Goal: Task Accomplishment & Management: Complete application form

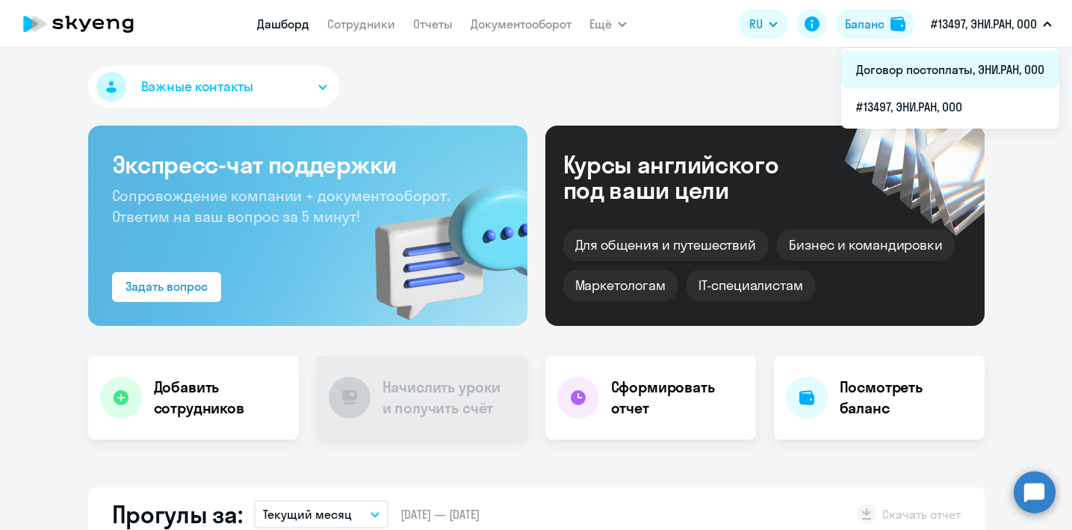
click at [980, 56] on li "Договор постоплаты, ЭНИ.РАН, ООО" at bounding box center [950, 69] width 218 height 37
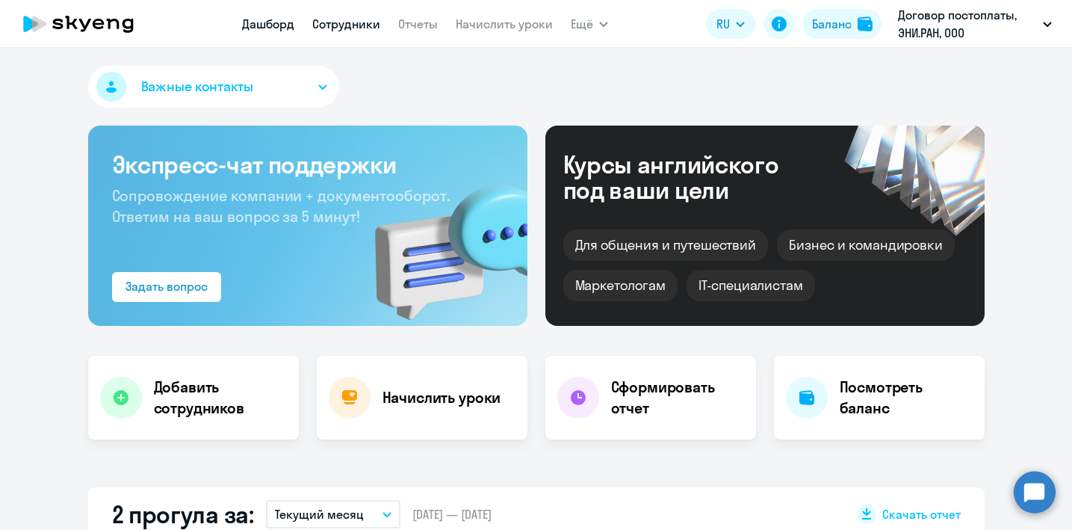
click at [362, 22] on link "Сотрудники" at bounding box center [346, 23] width 68 height 15
select select "30"
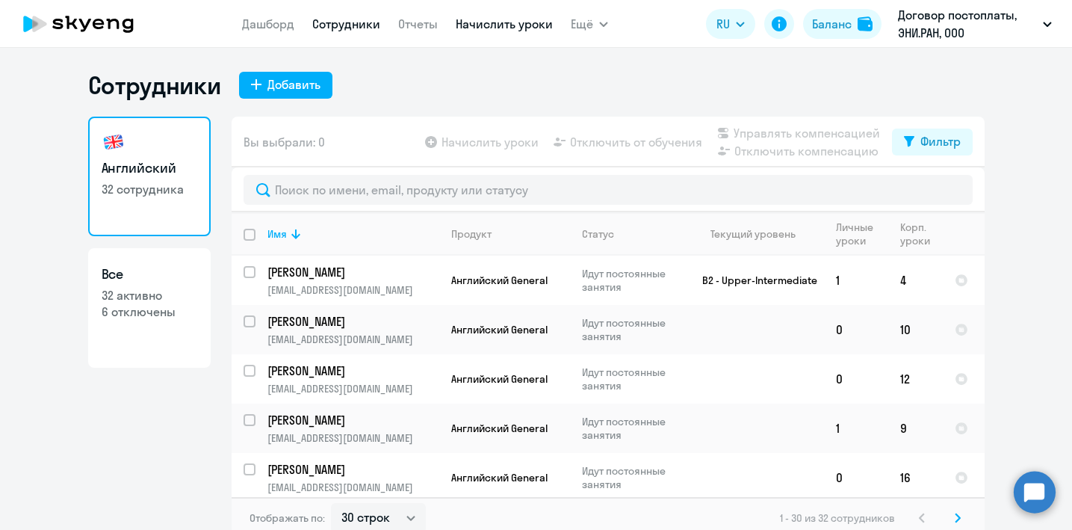
click at [485, 22] on link "Начислить уроки" at bounding box center [504, 23] width 97 height 15
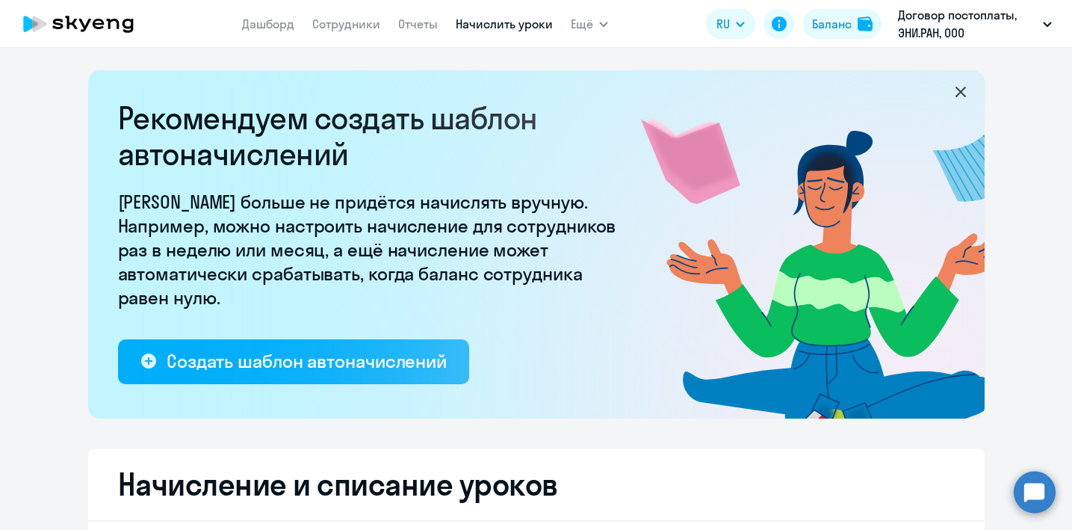
select select "10"
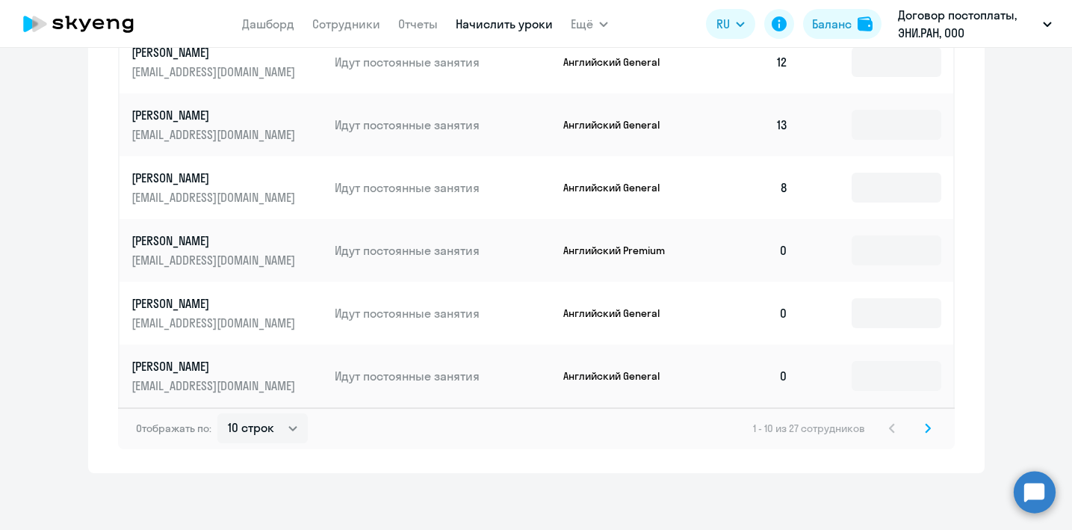
scroll to position [1012, 0]
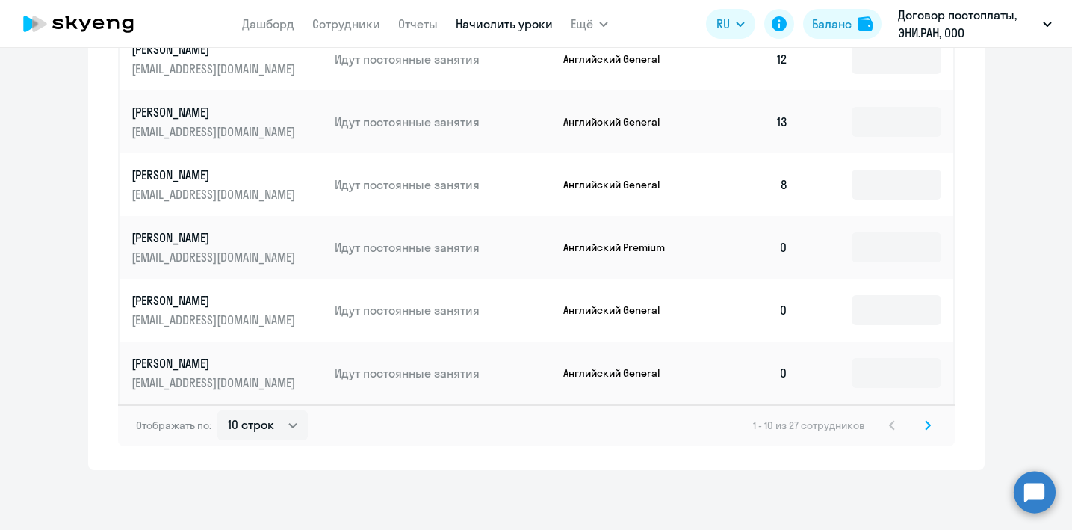
click at [928, 427] on icon at bounding box center [928, 425] width 6 height 10
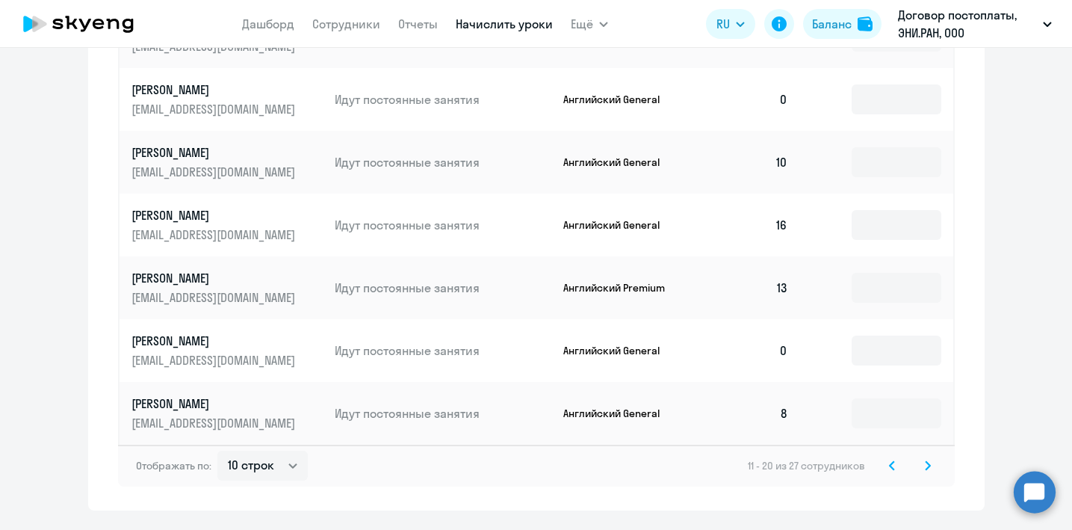
scroll to position [1004, 0]
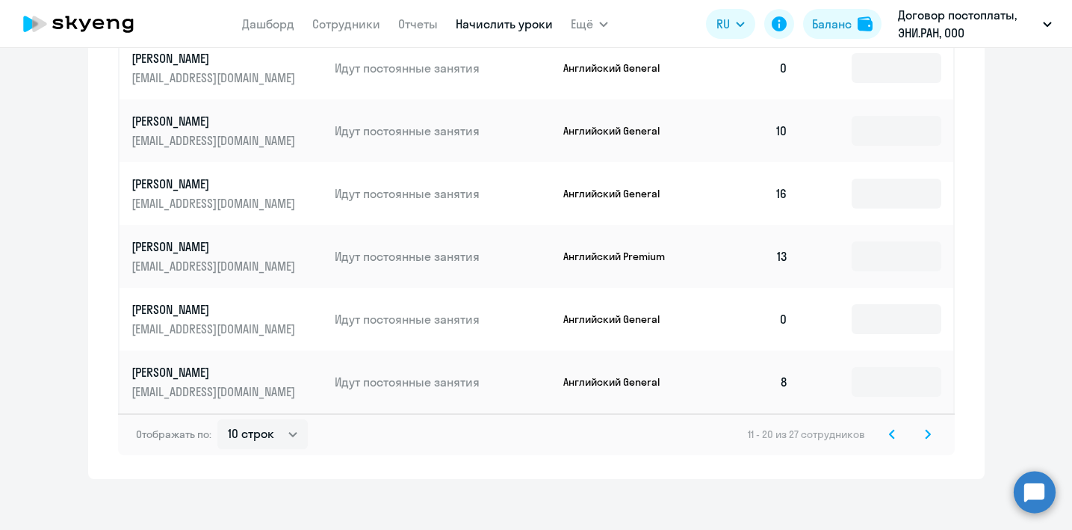
click at [927, 438] on icon at bounding box center [928, 434] width 6 height 10
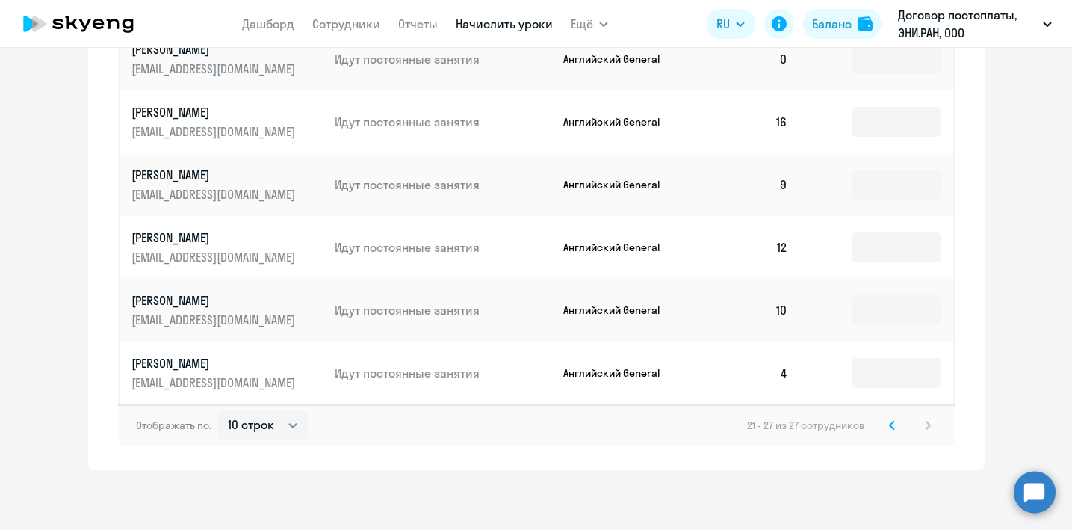
click at [892, 427] on icon at bounding box center [892, 425] width 4 height 8
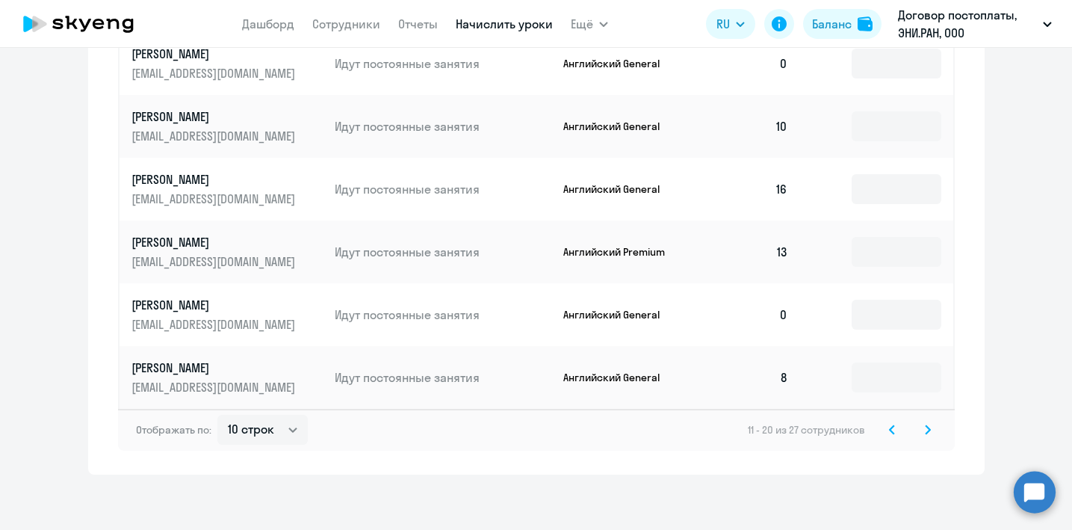
scroll to position [1012, 0]
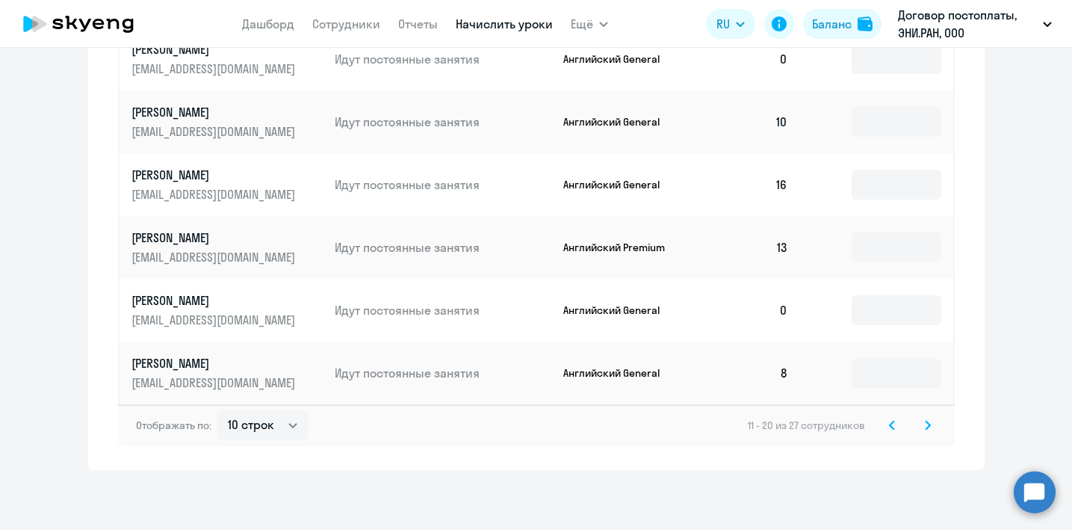
click at [894, 424] on icon at bounding box center [892, 425] width 6 height 10
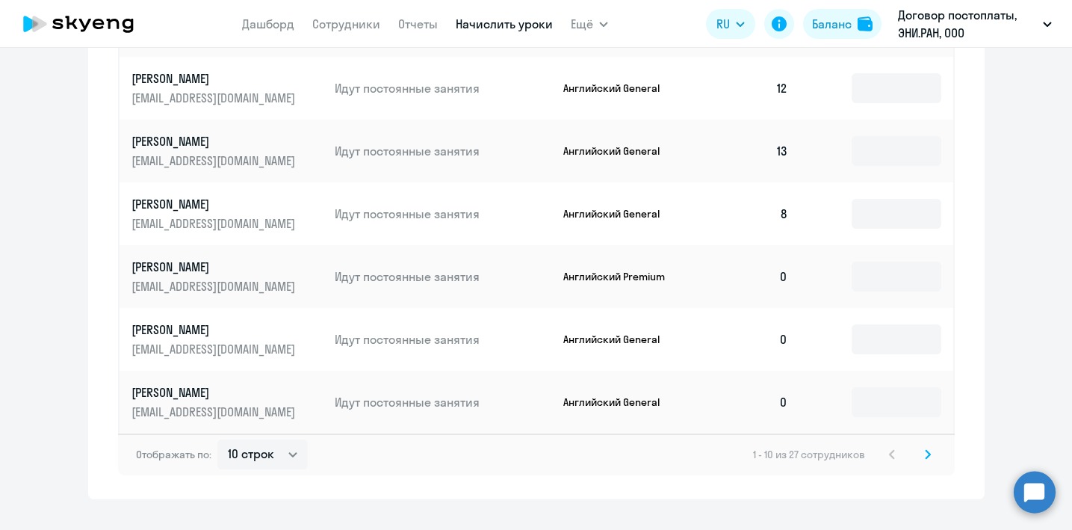
scroll to position [989, 0]
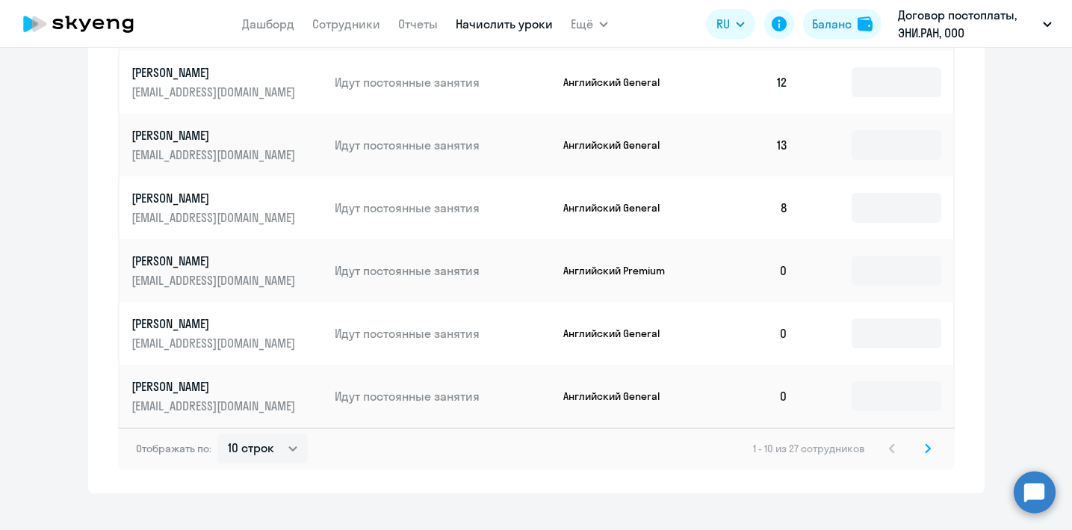
click at [928, 448] on icon at bounding box center [928, 448] width 4 height 8
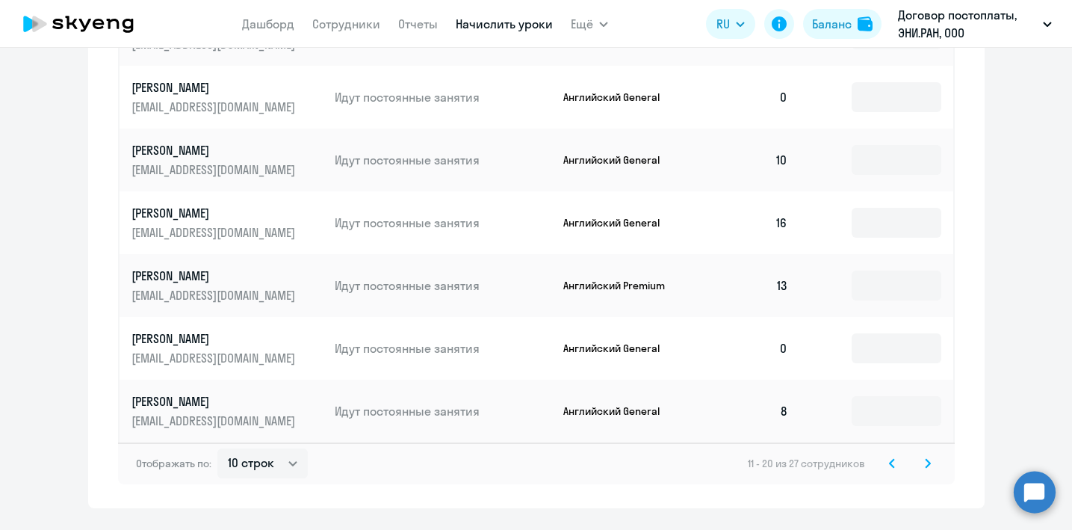
scroll to position [982, 0]
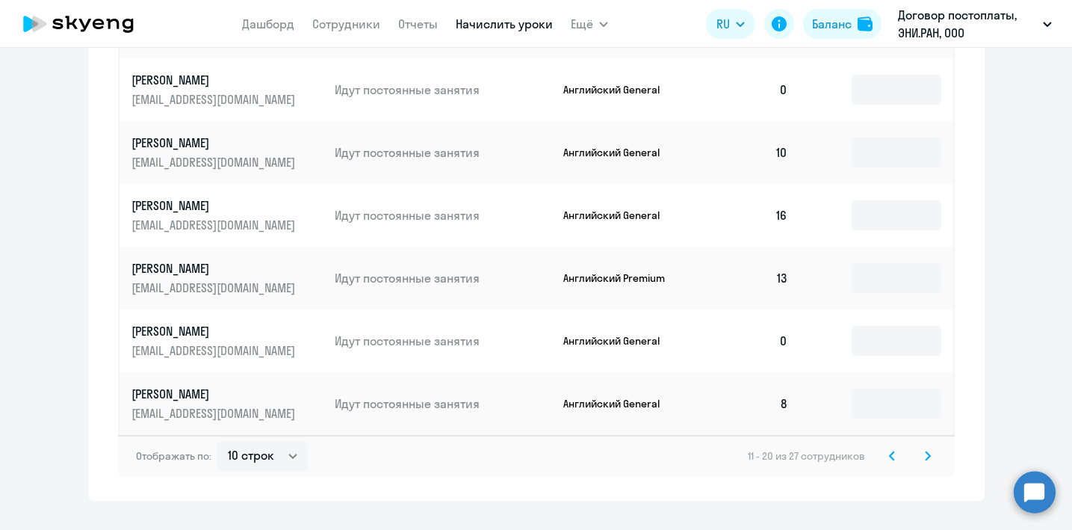
click at [930, 456] on icon at bounding box center [928, 455] width 4 height 8
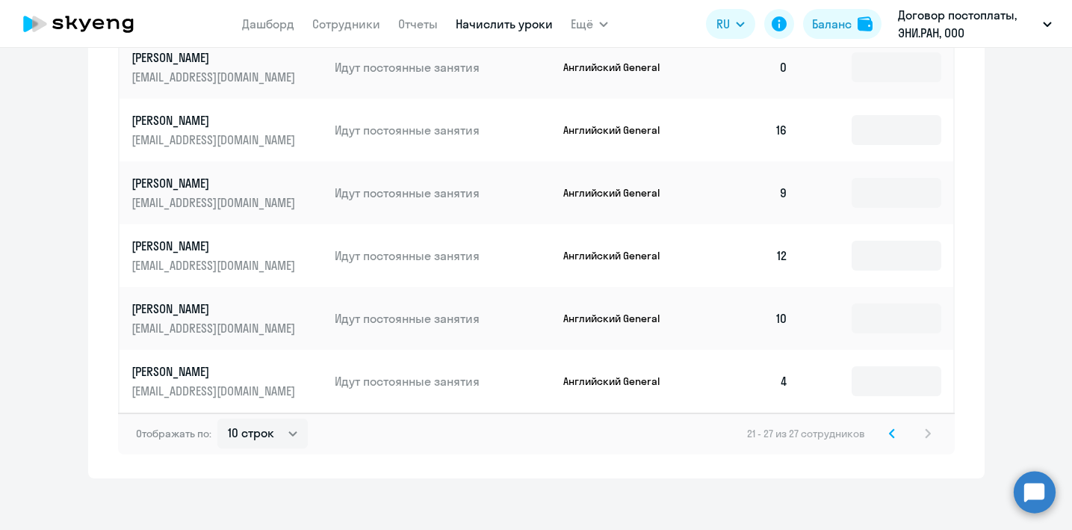
scroll to position [824, 0]
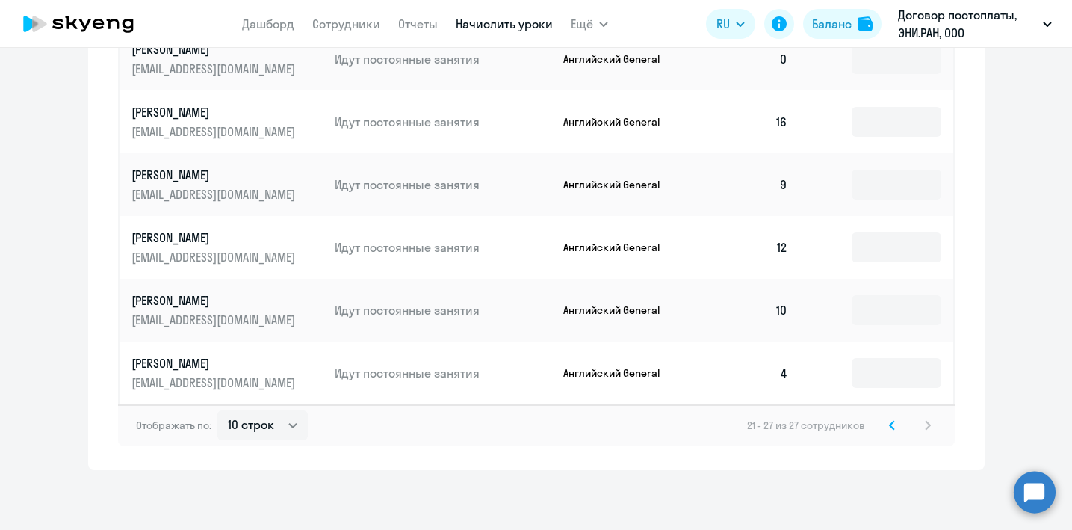
click at [891, 418] on svg-icon at bounding box center [892, 425] width 18 height 18
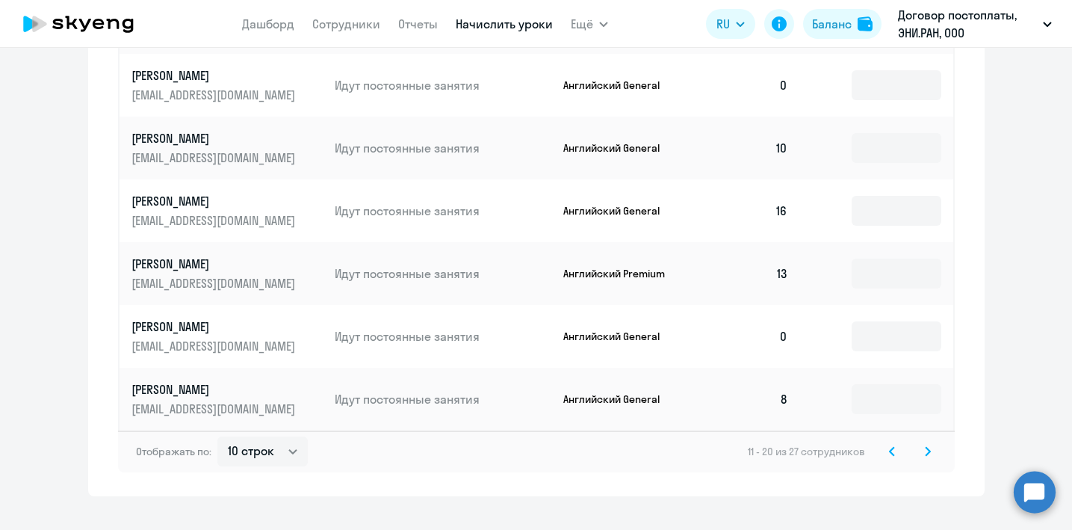
scroll to position [989, 0]
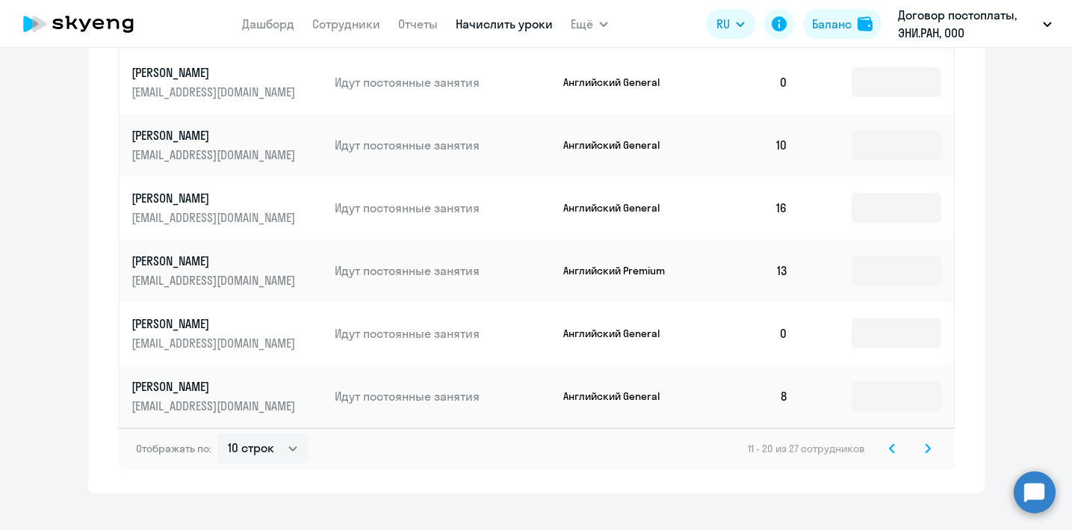
click at [889, 451] on icon at bounding box center [892, 448] width 6 height 10
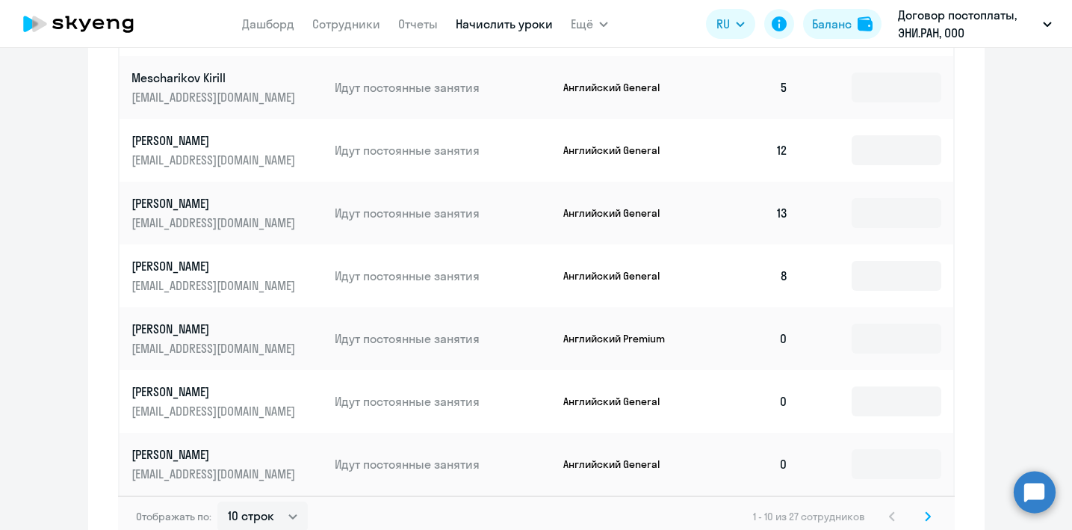
scroll to position [953, 0]
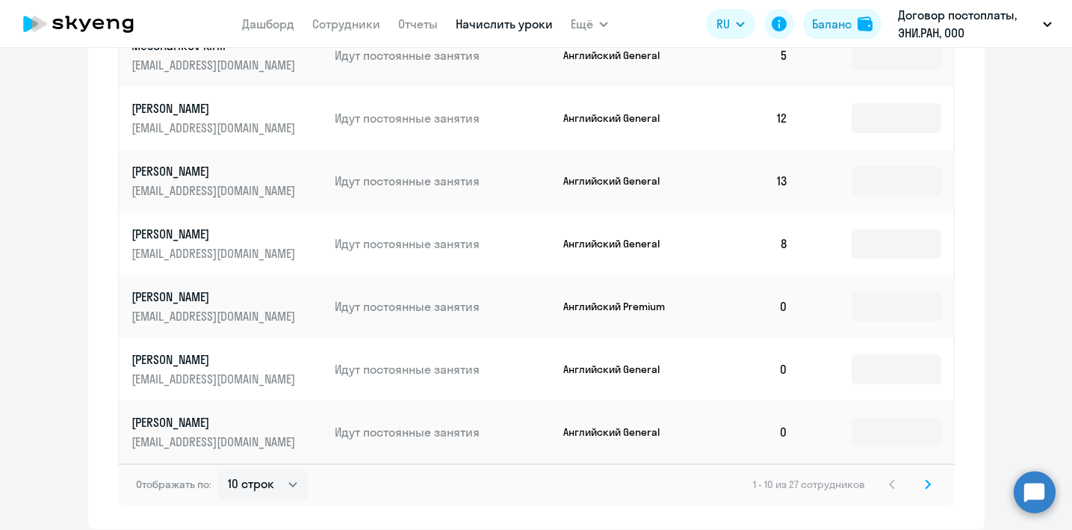
click at [933, 488] on svg-icon at bounding box center [928, 484] width 18 height 18
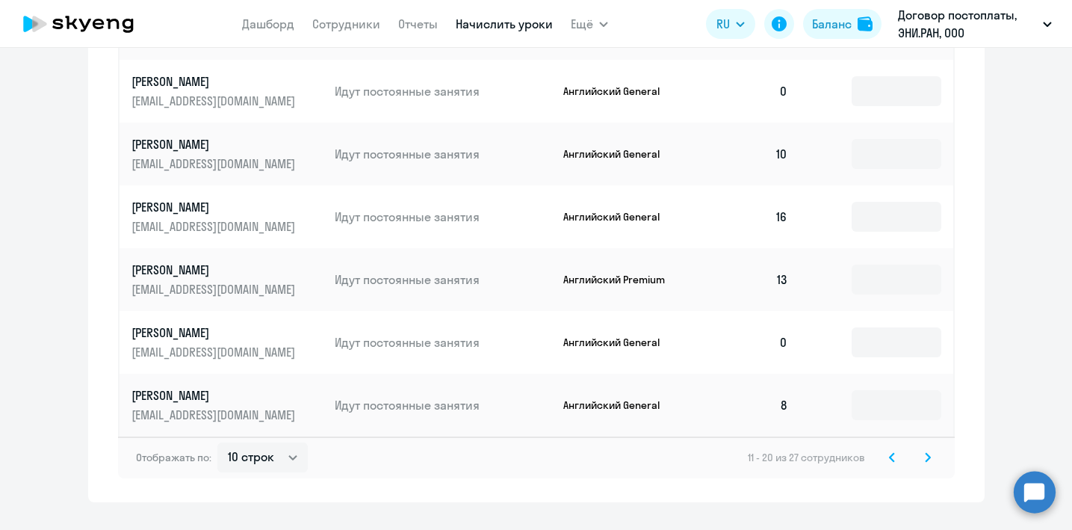
click at [930, 460] on icon at bounding box center [928, 457] width 6 height 10
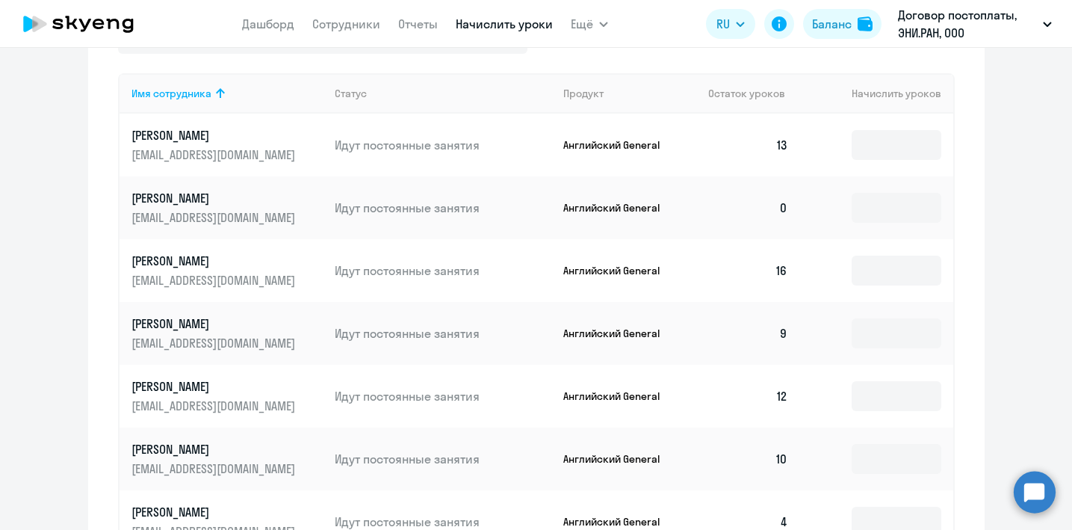
scroll to position [672, 0]
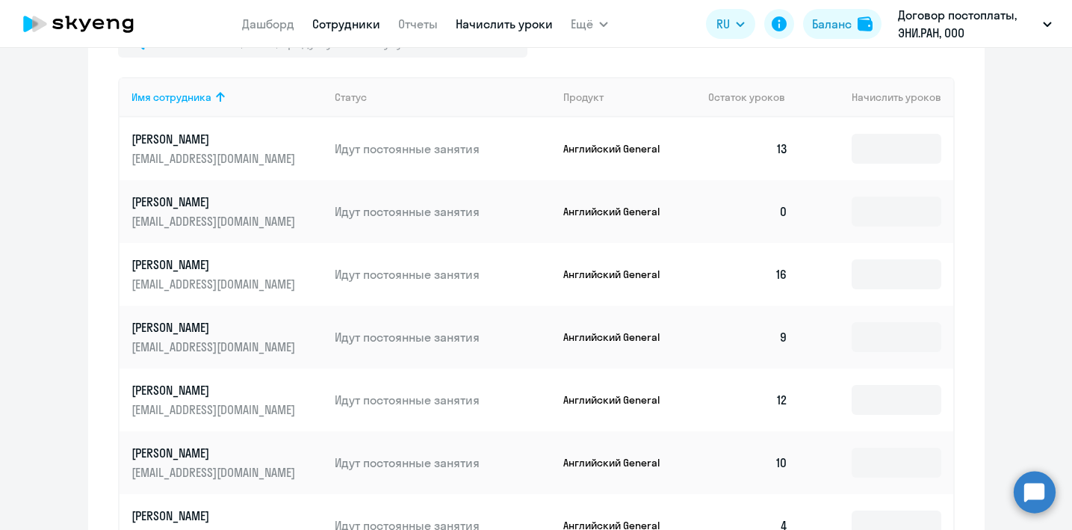
click at [346, 29] on link "Сотрудники" at bounding box center [346, 23] width 68 height 15
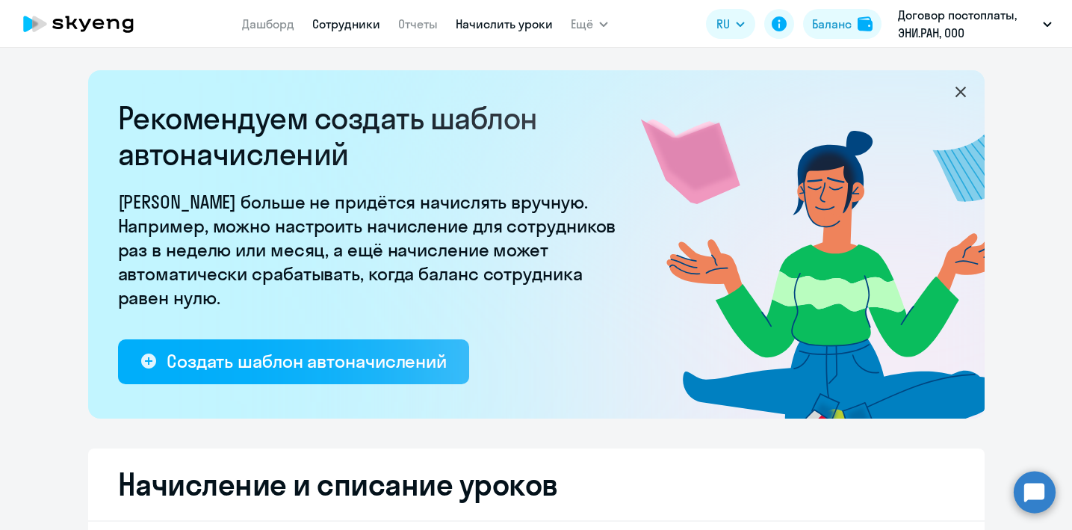
select select "30"
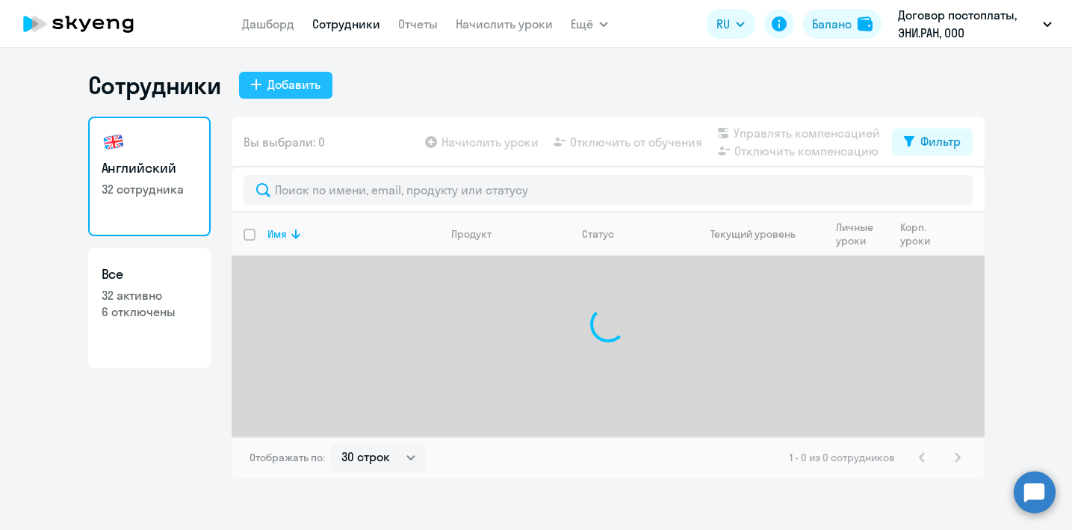
click at [300, 84] on div "Добавить" at bounding box center [294, 84] width 53 height 18
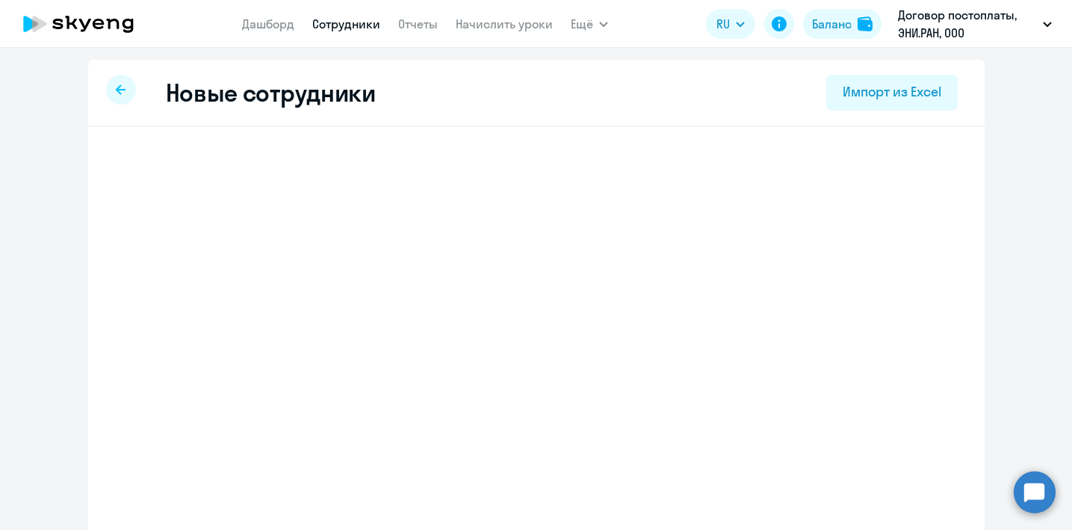
select select "english_adult_not_native_speaker"
select select "4"
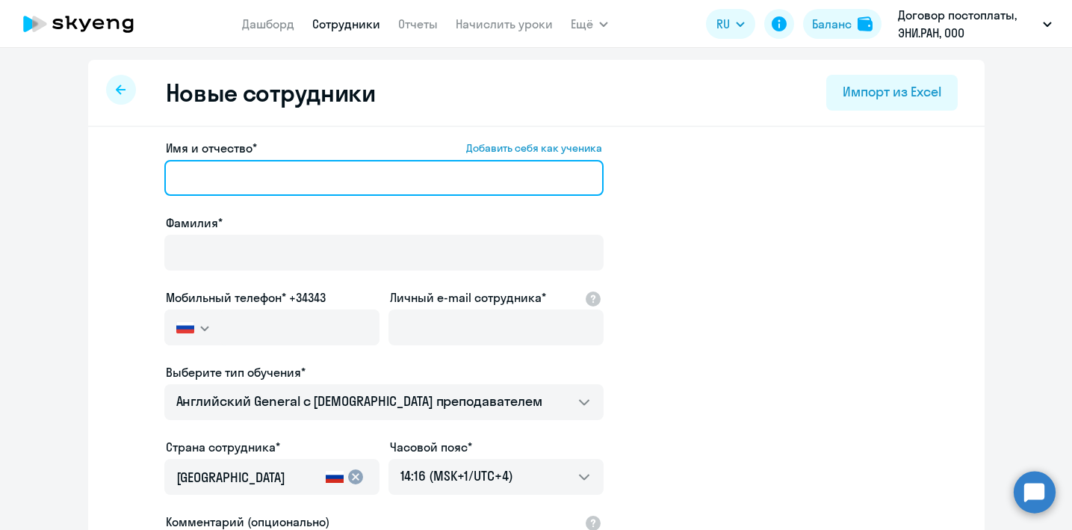
click at [256, 175] on input "Имя и отчество* Добавить себя как ученика" at bounding box center [383, 178] width 439 height 36
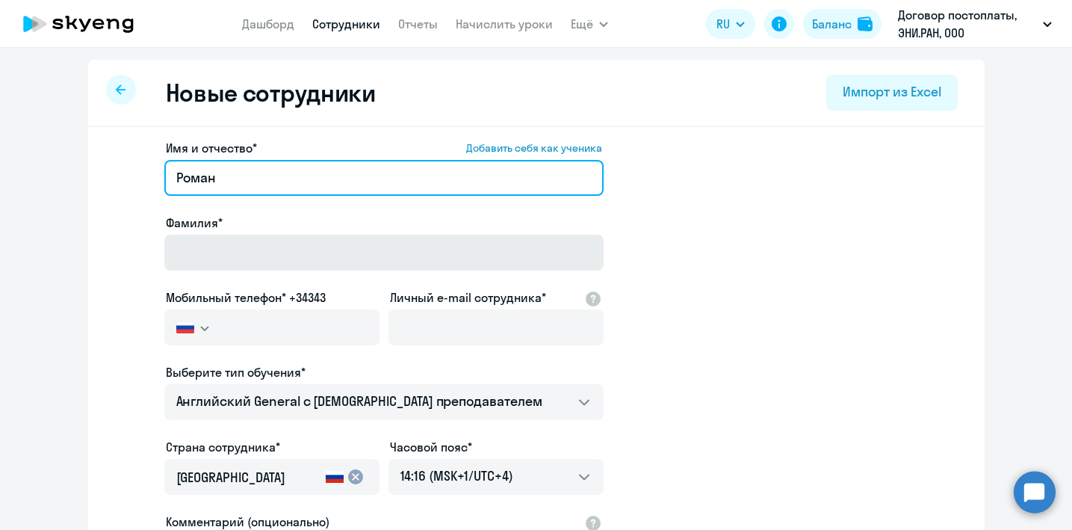
type input "Роман"
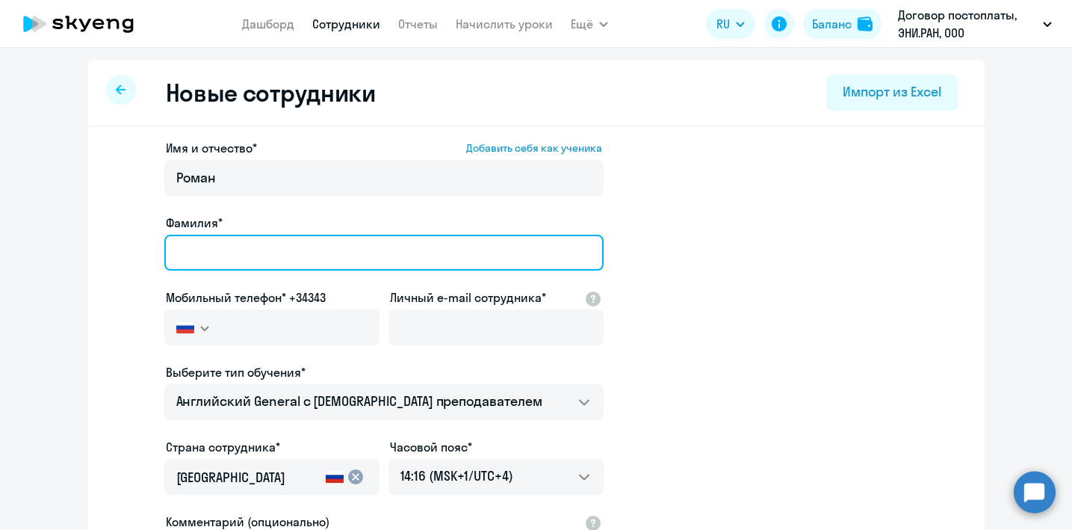
click at [270, 255] on input "Фамилия*" at bounding box center [383, 253] width 439 height 36
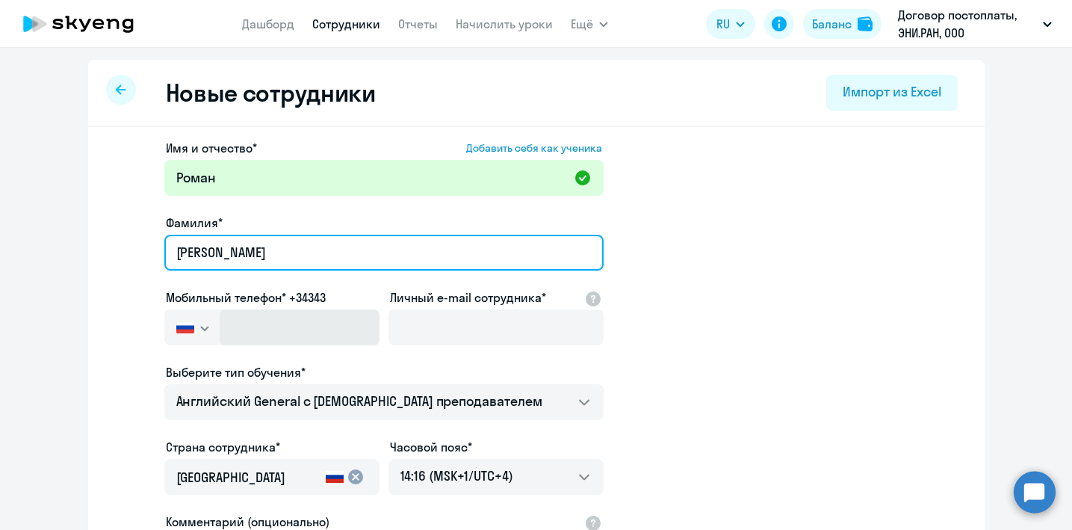
type input "[PERSON_NAME]"
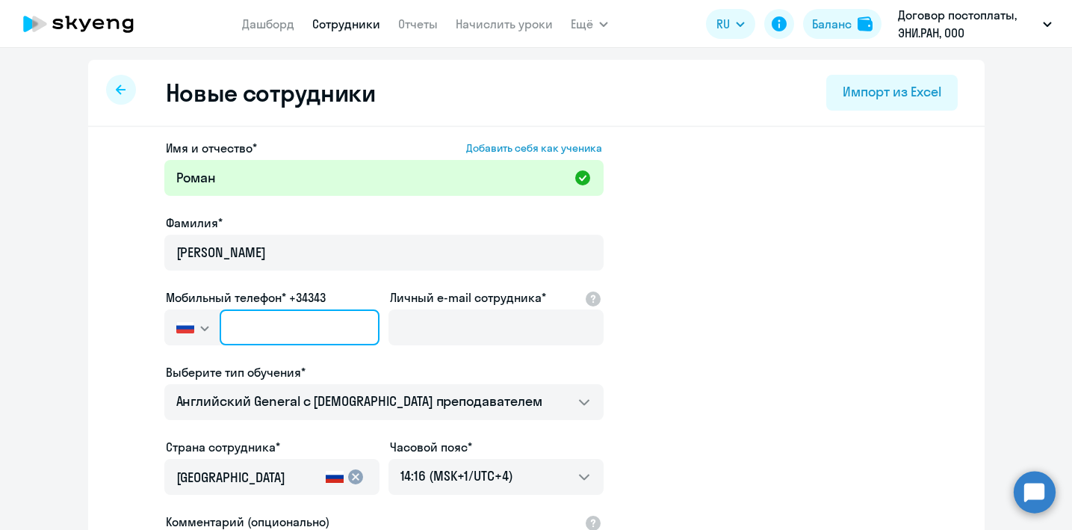
click at [306, 324] on input "text" at bounding box center [299, 327] width 159 height 36
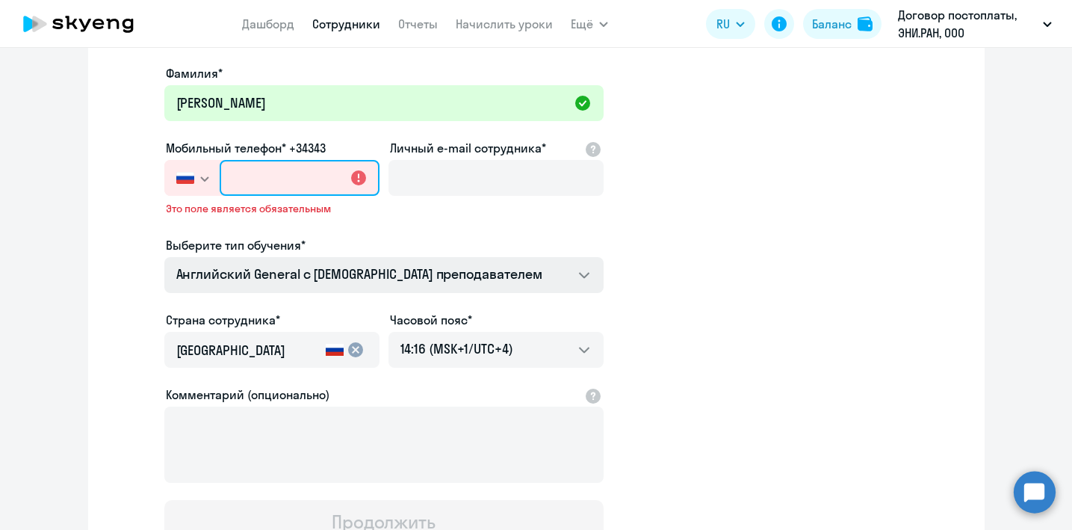
scroll to position [150, 0]
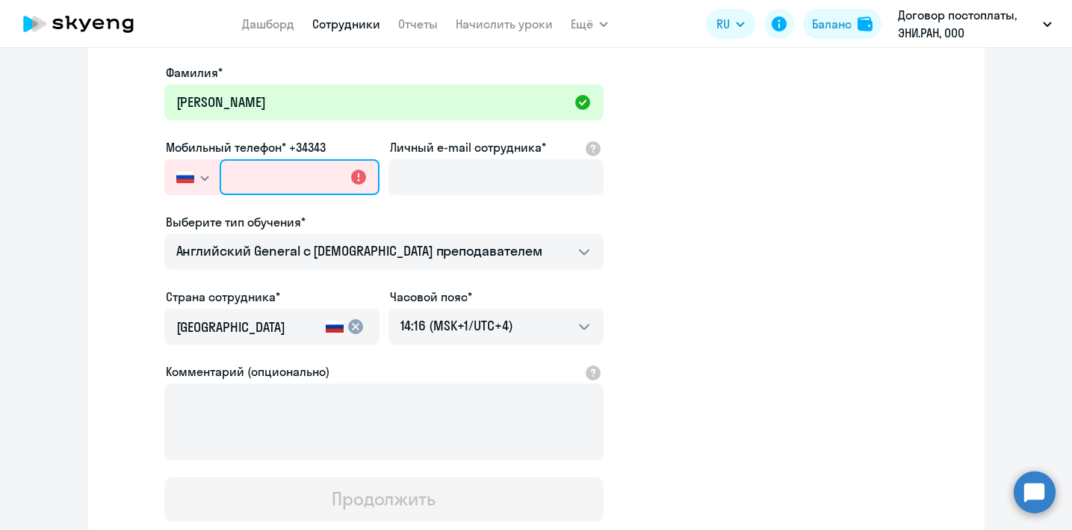
paste input "[PHONE_NUMBER]"
type input "[PHONE_NUMBER]"
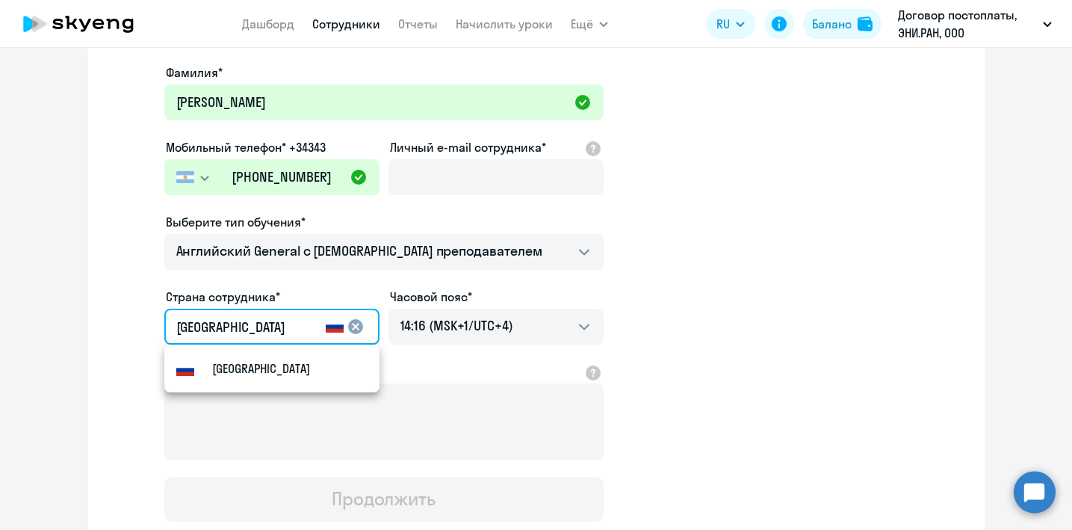
click at [264, 325] on input "[GEOGRAPHIC_DATA]" at bounding box center [247, 327] width 143 height 19
click at [359, 325] on mat-icon "cancel" at bounding box center [356, 327] width 18 height 18
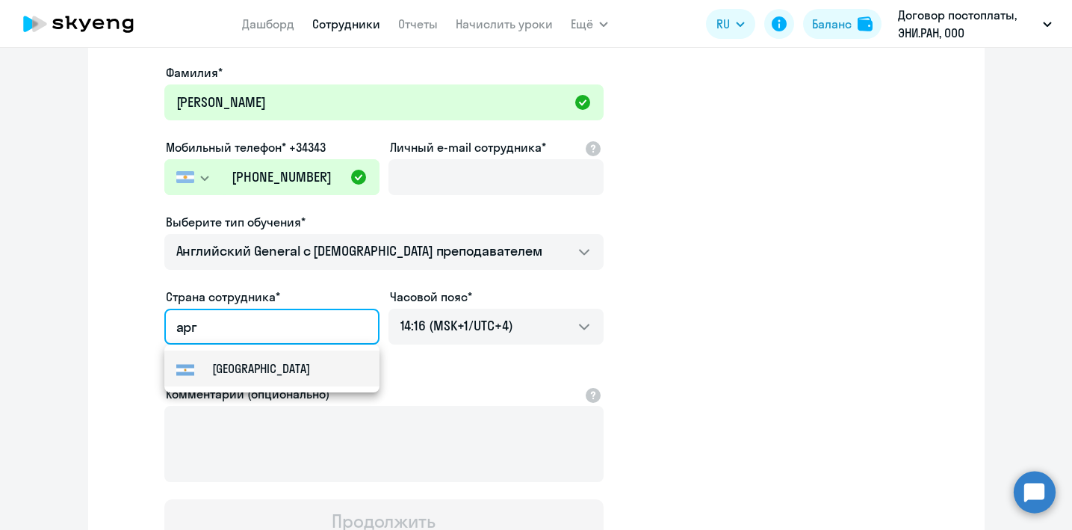
click at [257, 379] on mat-option "[GEOGRAPHIC_DATA]" at bounding box center [271, 368] width 215 height 36
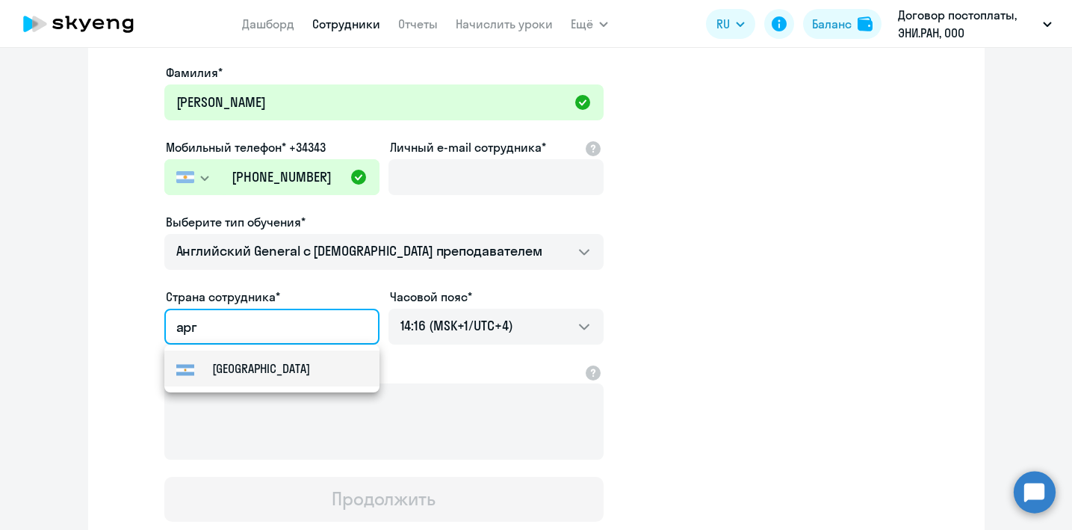
type input "[GEOGRAPHIC_DATA]"
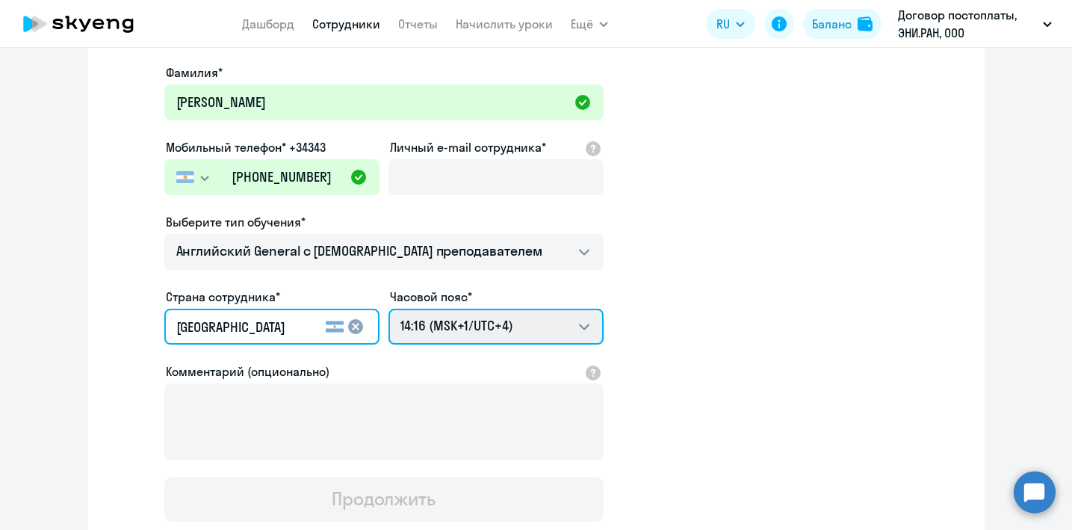
click at [532, 316] on select "23:16 (MSK-14/UTC-11) 00:16 (MSK-13/UTC-10) 01:16 (MSK-12/UTC-9) 02:16 (MSK-11/…" at bounding box center [496, 327] width 215 height 36
select select "-3"
click at [389, 309] on select "23:16 (MSK-14/UTC-11) 00:16 (MSK-13/UTC-10) 01:16 (MSK-12/UTC-9) 02:16 (MSK-11/…" at bounding box center [496, 327] width 215 height 36
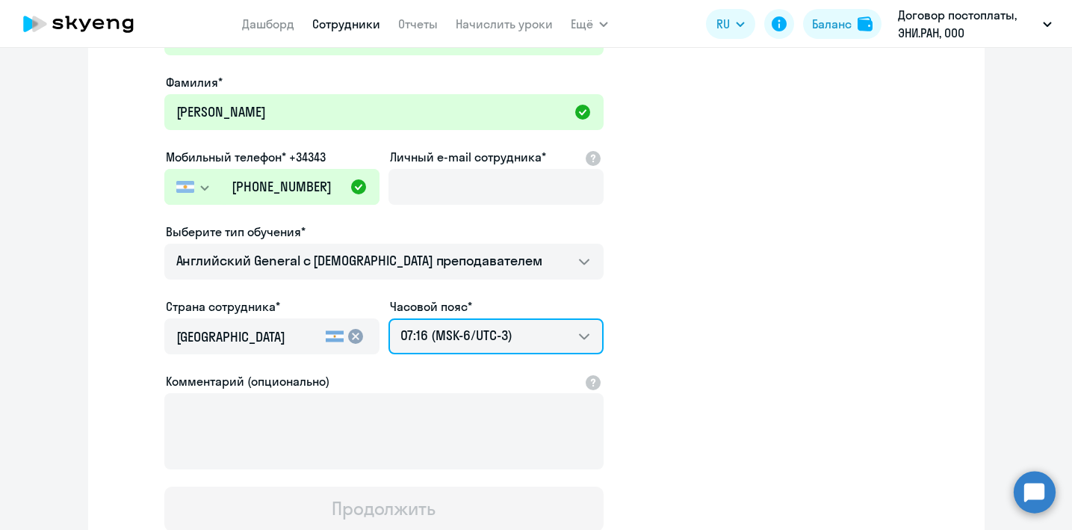
scroll to position [104, 0]
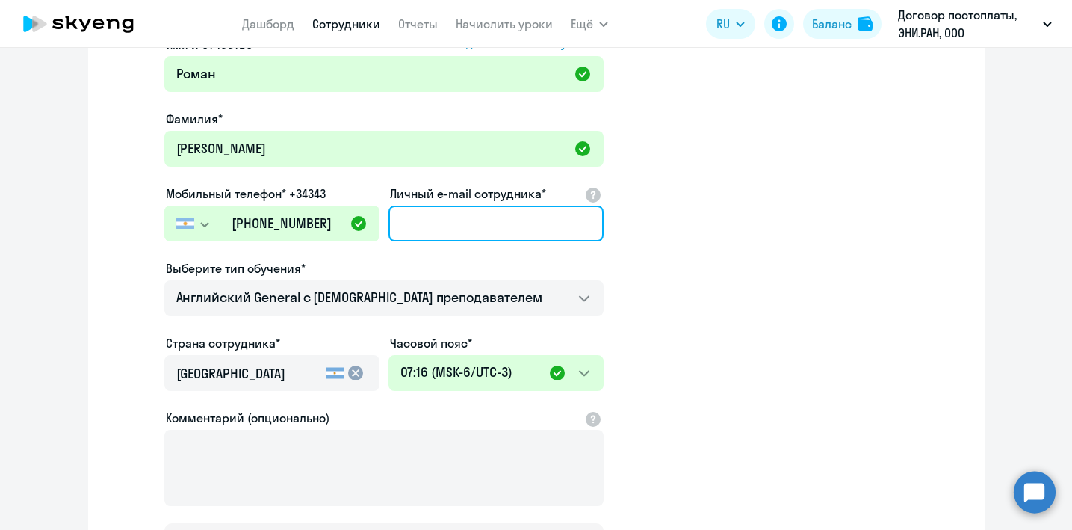
click at [446, 226] on input "Личный e-mail сотрудника*" at bounding box center [496, 223] width 215 height 36
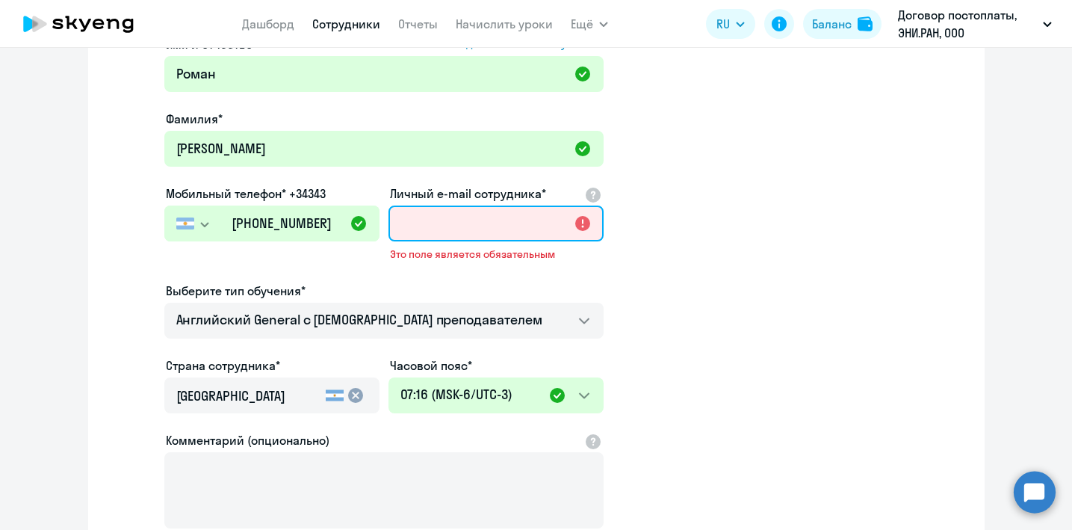
paste input "[EMAIL_ADDRESS][DOMAIN_NAME]"
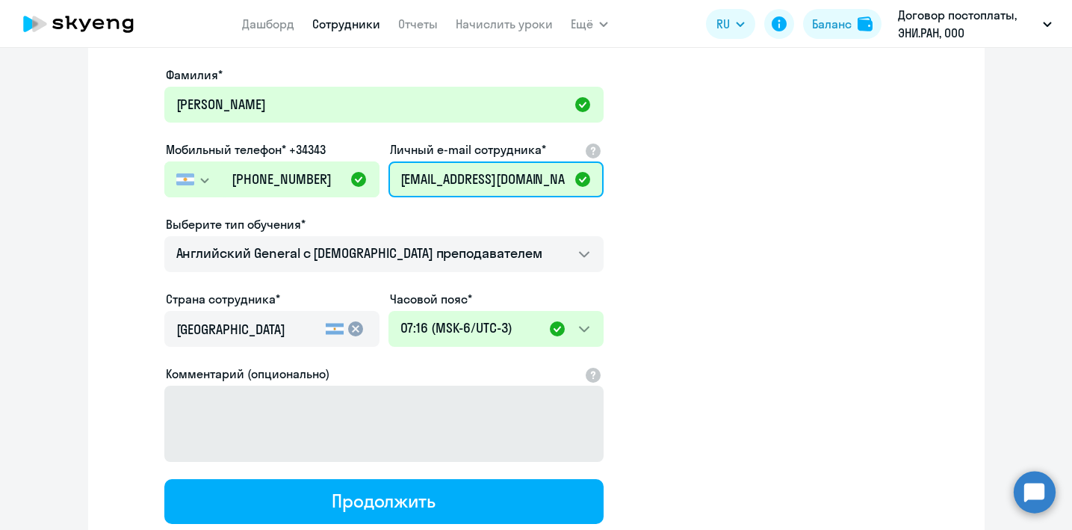
scroll to position [163, 0]
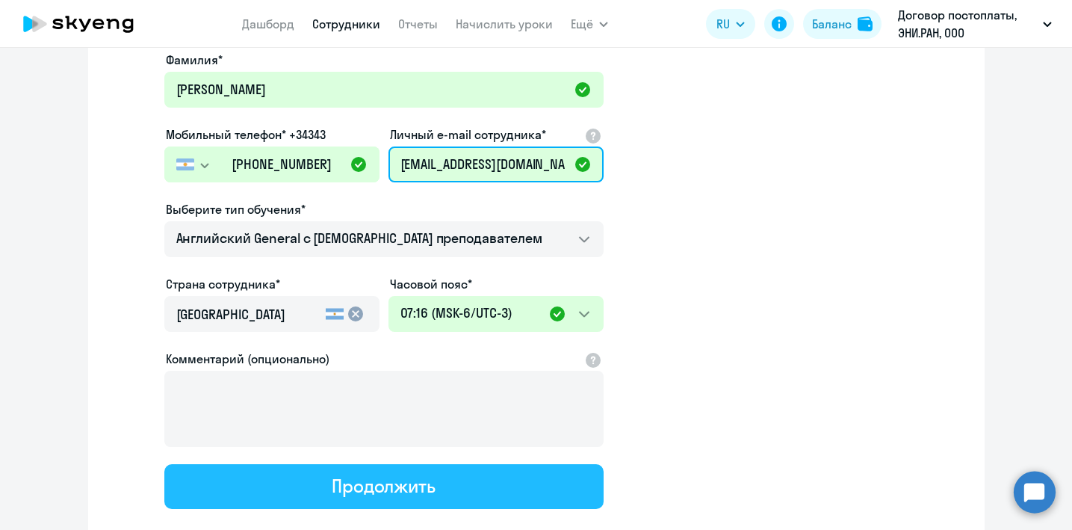
type input "[EMAIL_ADDRESS][DOMAIN_NAME]"
click at [483, 471] on button "Продолжить" at bounding box center [383, 486] width 439 height 45
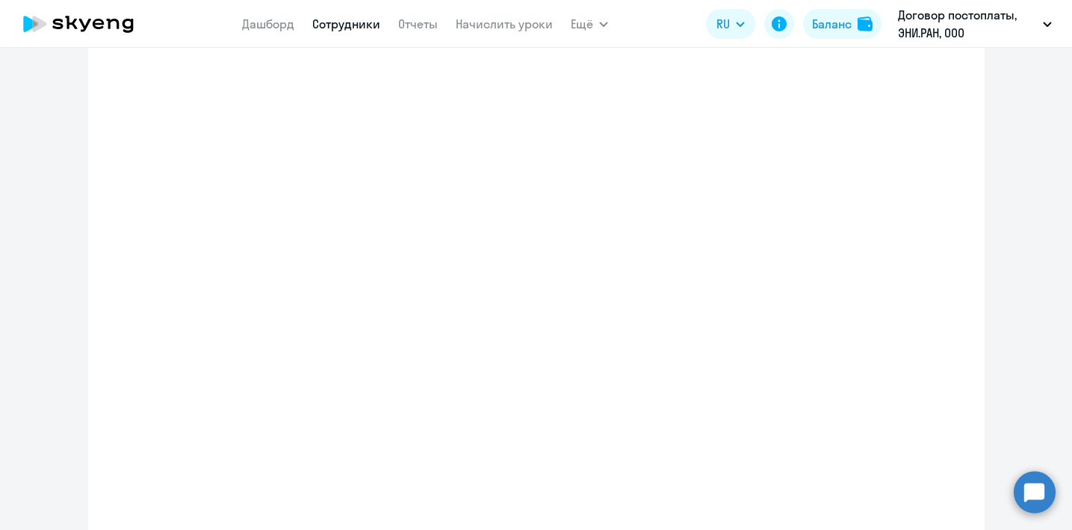
select select "english_adult_not_native_speaker"
select select "-3"
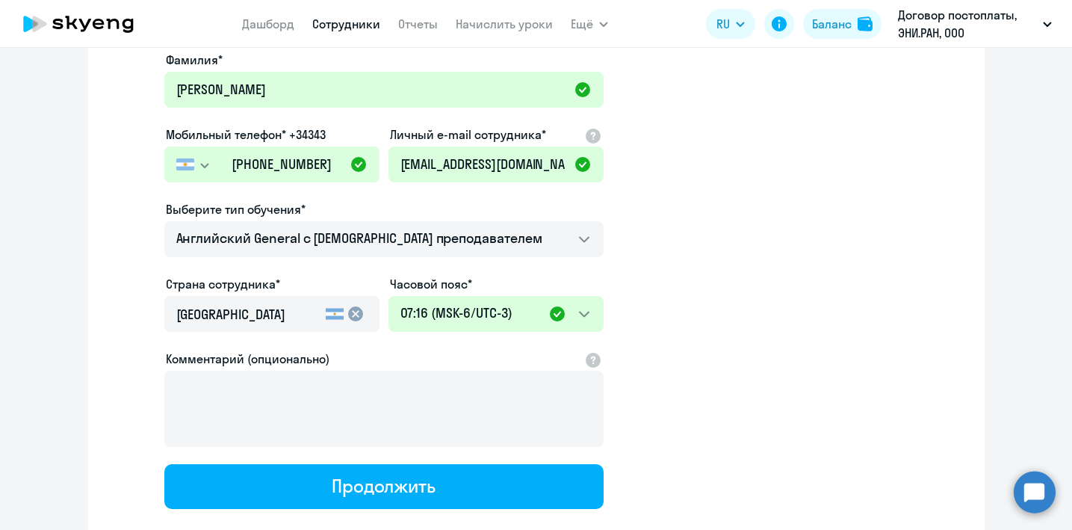
scroll to position [0, 0]
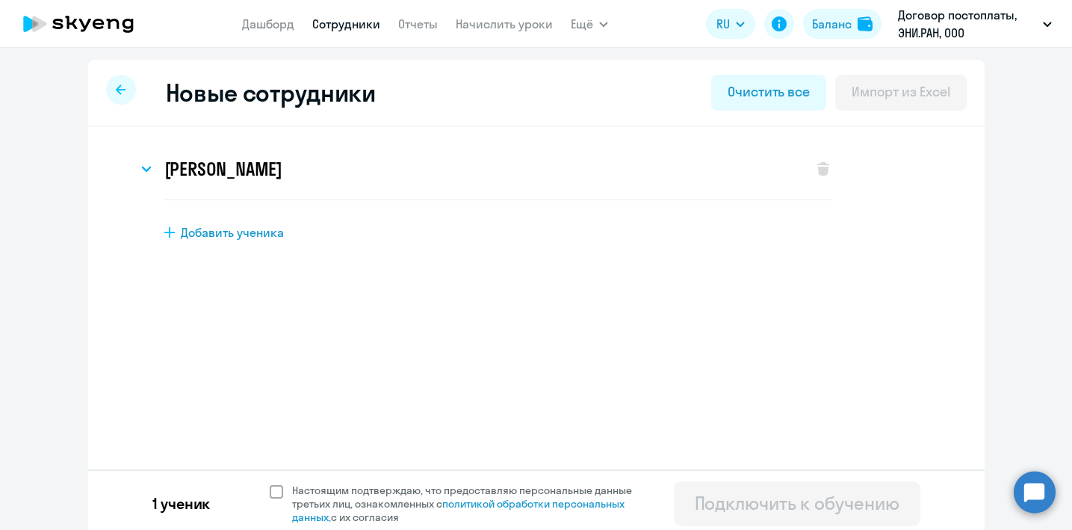
click at [271, 493] on span at bounding box center [276, 491] width 13 height 13
click at [270, 483] on input "Настоящим подтверждаю, что предоставляю персональные данные третьих лиц, ознако…" at bounding box center [269, 483] width 1 height 1
checkbox input "true"
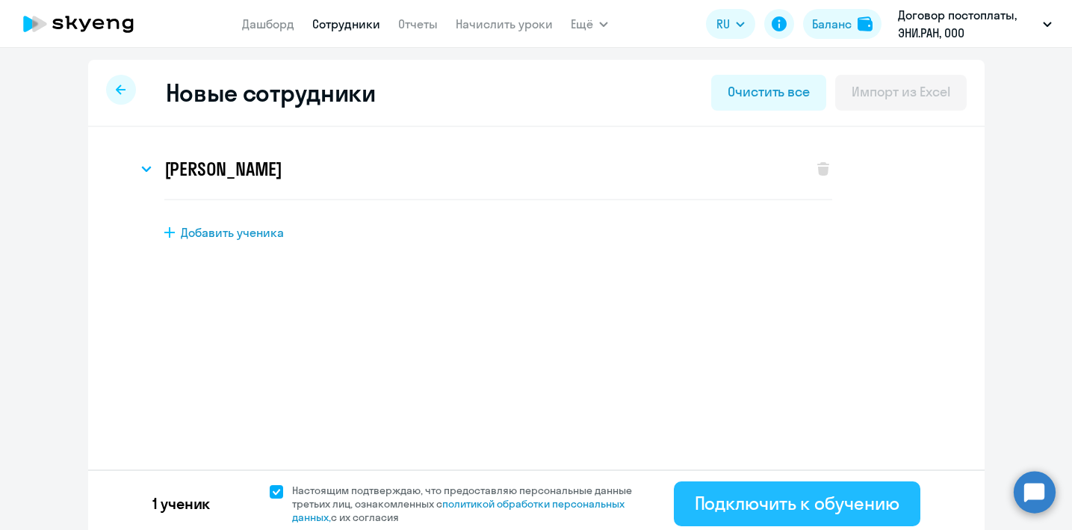
click at [724, 503] on div "Подключить к обучению" at bounding box center [797, 503] width 205 height 24
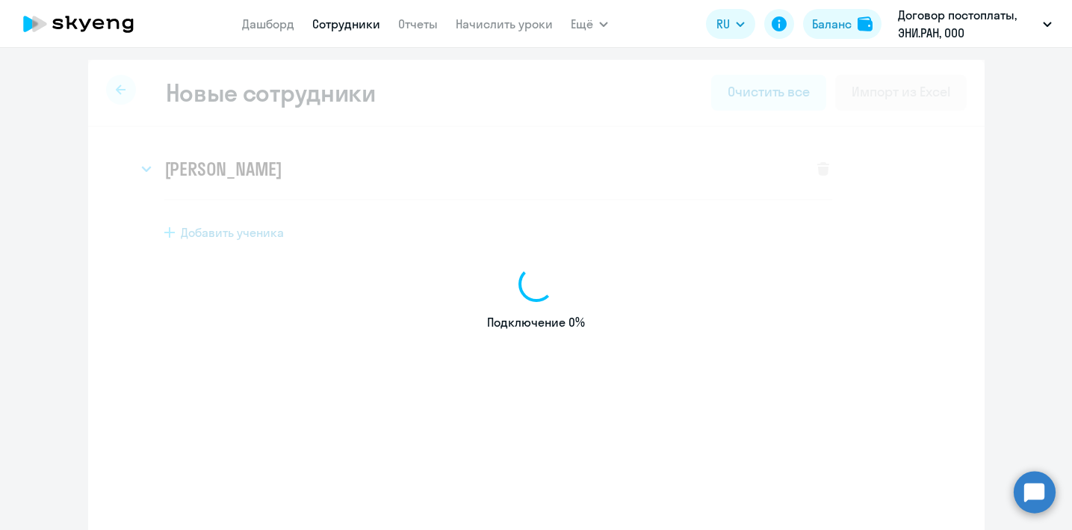
select select "english_adult_not_native_speaker"
select select "4"
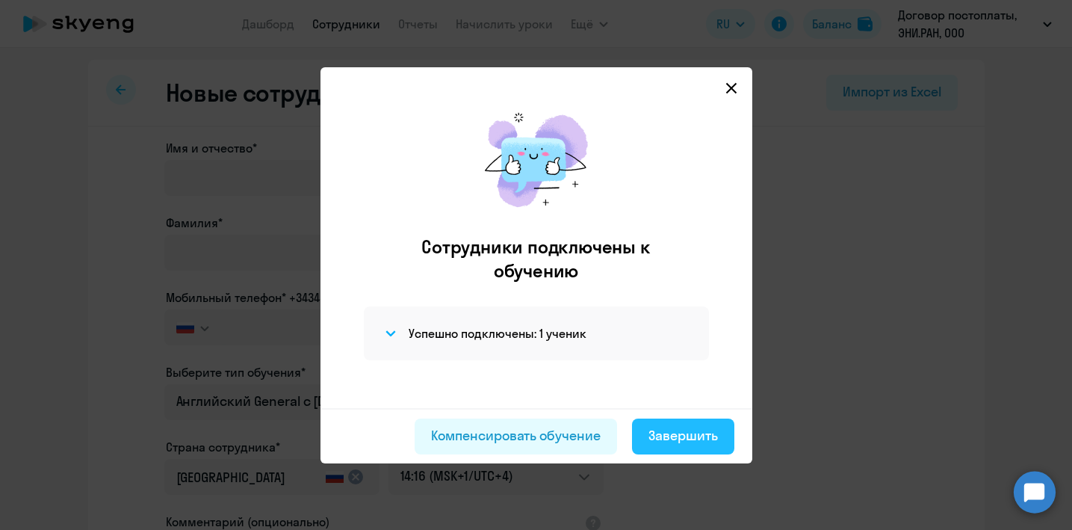
click at [686, 436] on div "Завершить" at bounding box center [683, 435] width 69 height 19
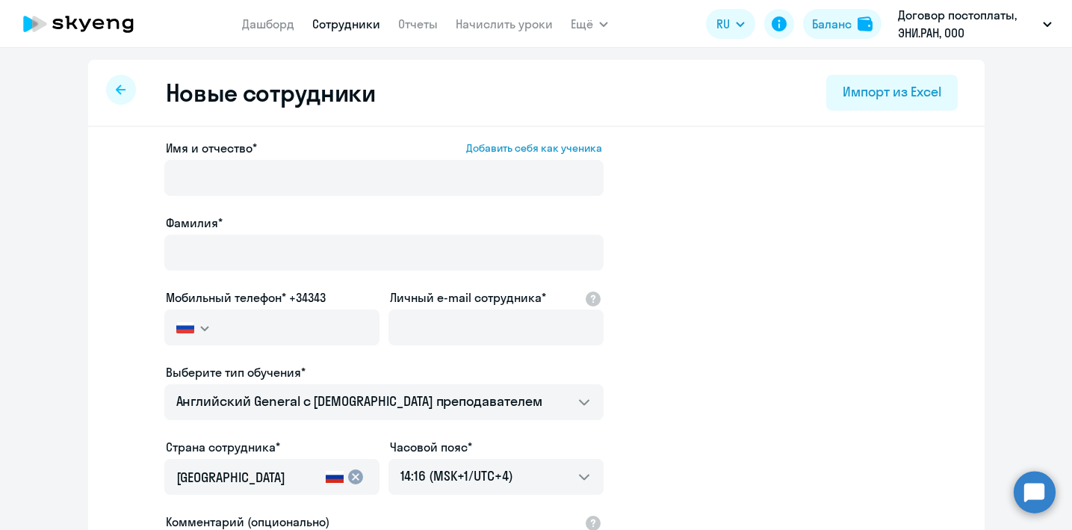
select select "30"
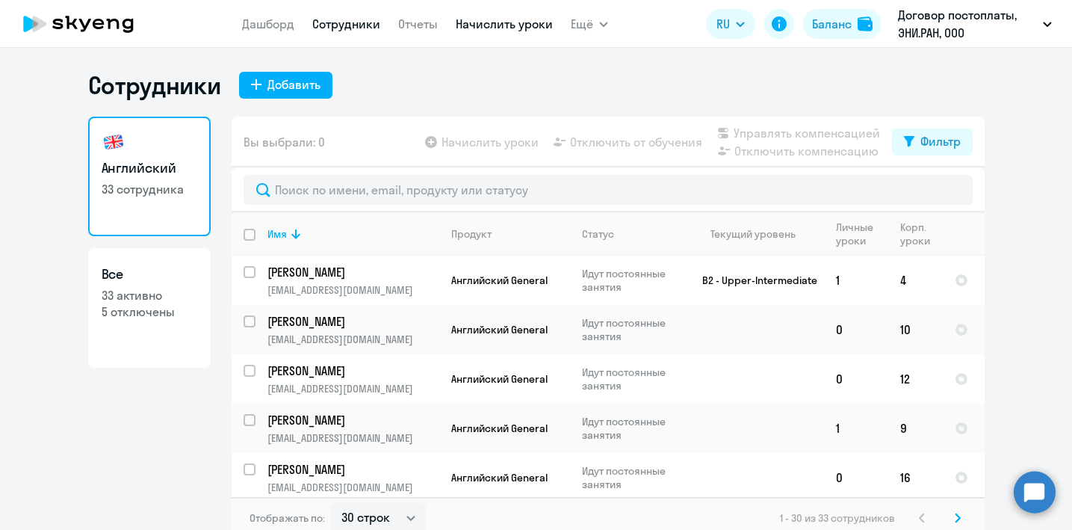
click at [494, 26] on link "Начислить уроки" at bounding box center [504, 23] width 97 height 15
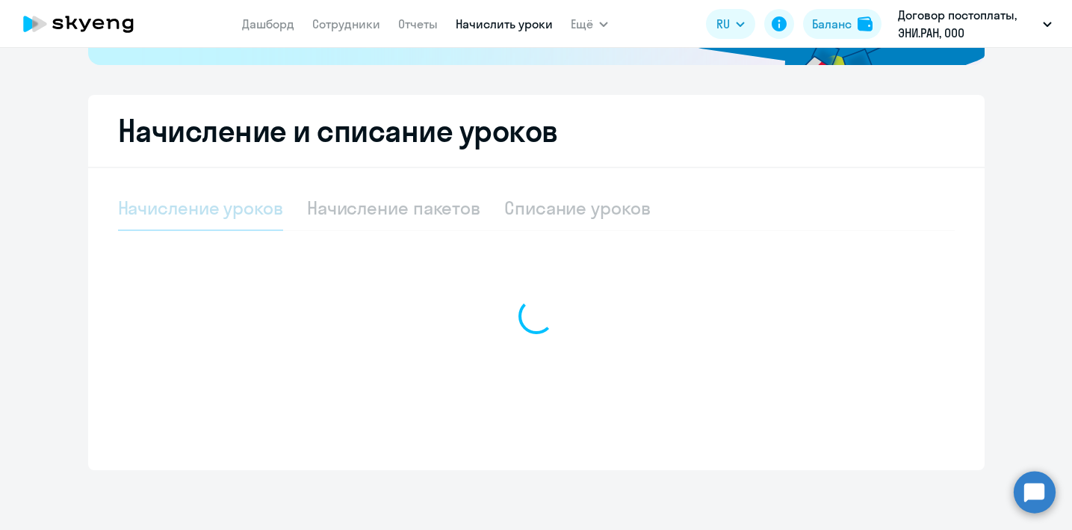
select select "10"
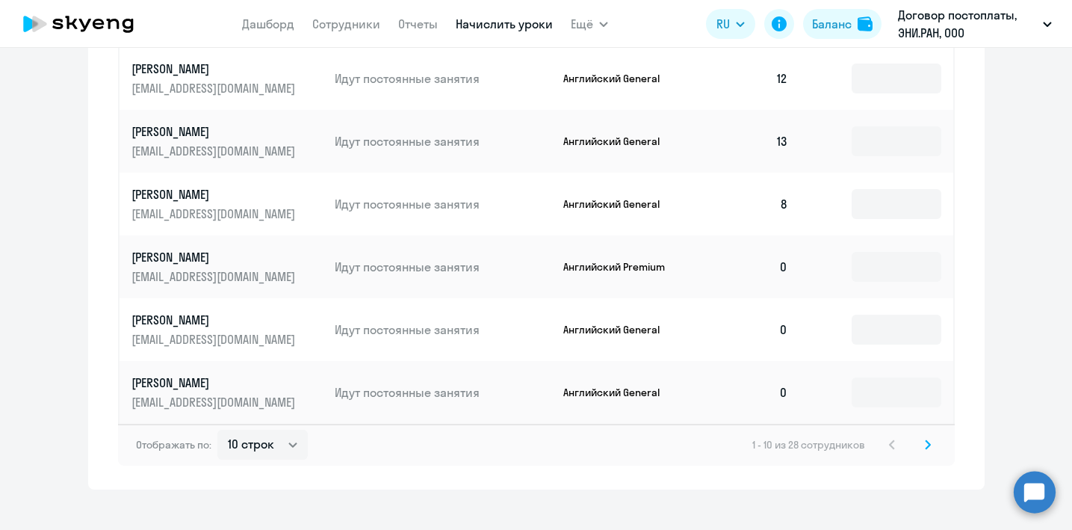
scroll to position [994, 0]
click at [931, 450] on svg-icon at bounding box center [928, 444] width 18 height 18
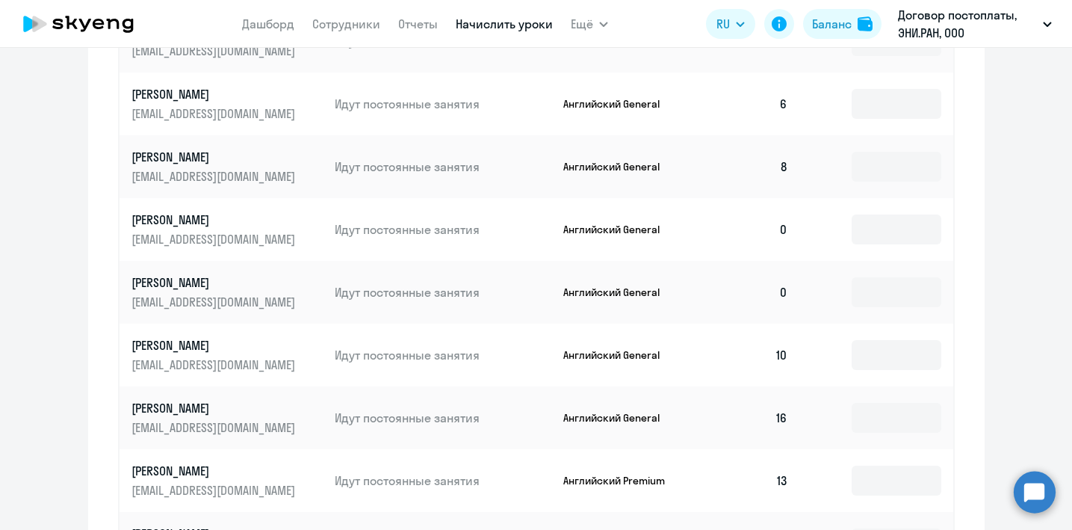
scroll to position [841, 0]
click at [880, 290] on input at bounding box center [897, 294] width 90 height 30
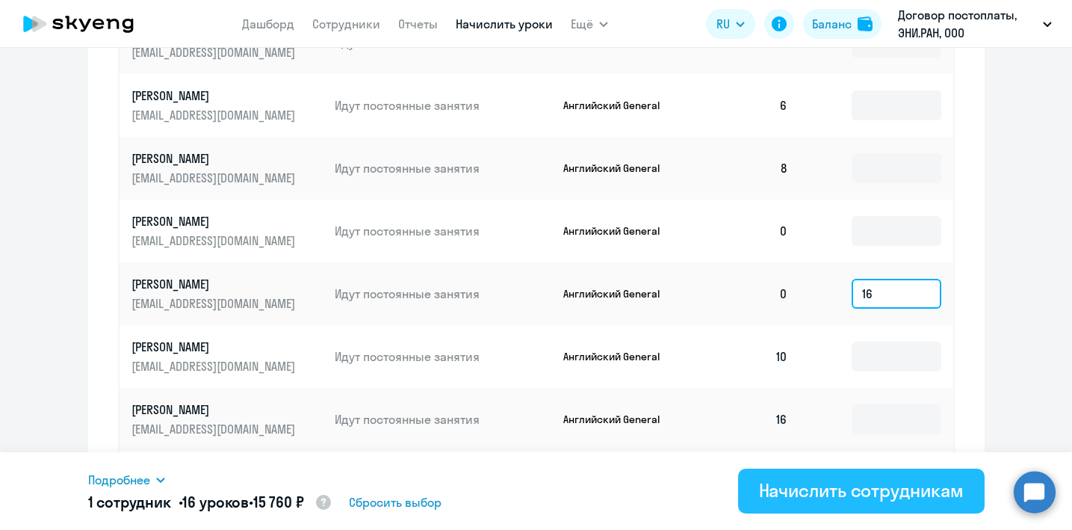
type input "16"
click at [882, 490] on div "Начислить сотрудникам" at bounding box center [861, 490] width 205 height 24
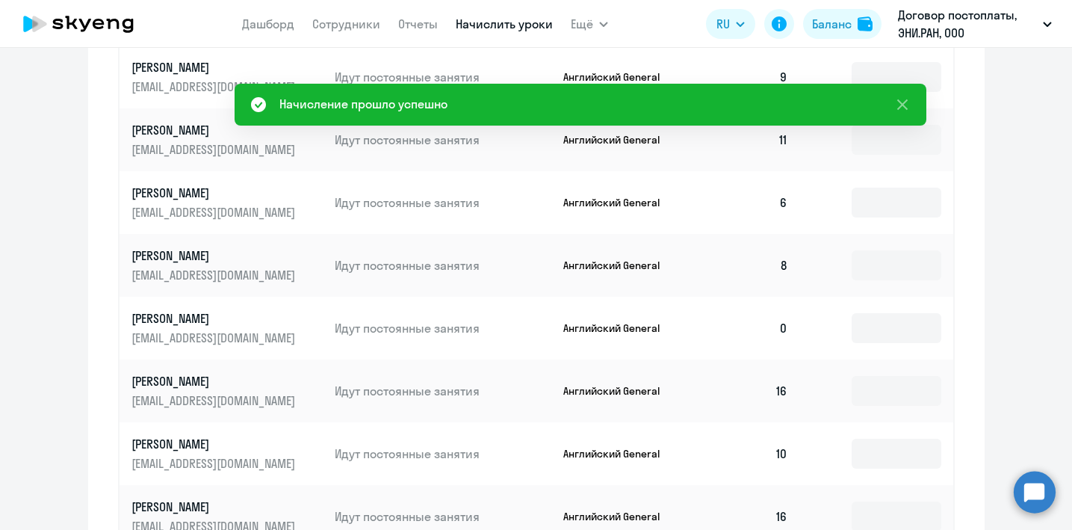
scroll to position [654, 0]
